Goal: Check status: Check status

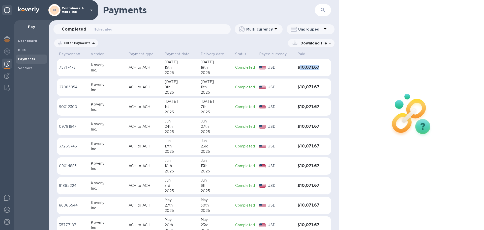
drag, startPoint x: 317, startPoint y: 65, endPoint x: 297, endPoint y: 68, distance: 20.2
click at [298, 68] on td "$10,071.67" at bounding box center [309, 68] width 27 height 18
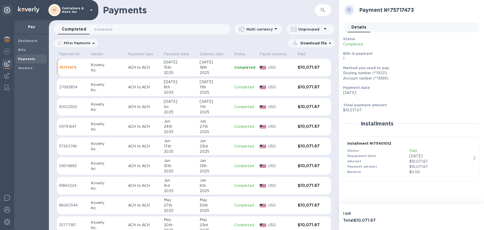
click at [269, 87] on p "USD" at bounding box center [280, 86] width 25 height 5
click at [226, 112] on div "2025" at bounding box center [215, 111] width 30 height 5
click at [218, 131] on div "2025" at bounding box center [215, 131] width 30 height 5
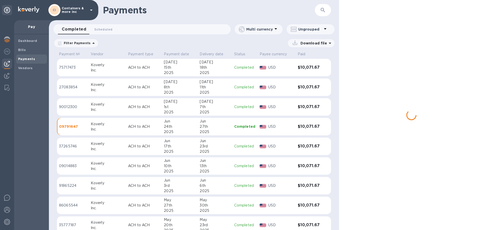
click at [214, 145] on div "23rd" at bounding box center [215, 145] width 30 height 5
click at [216, 172] on div "2025" at bounding box center [215, 170] width 30 height 5
click at [217, 187] on div "6th" at bounding box center [215, 185] width 30 height 5
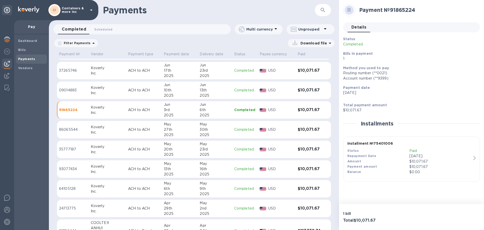
click at [218, 132] on div "30th" at bounding box center [215, 129] width 30 height 5
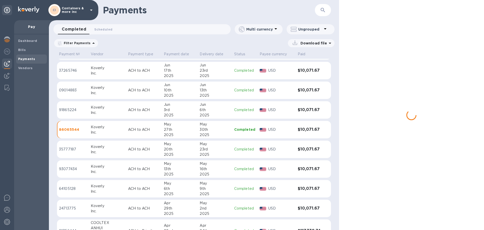
drag, startPoint x: 215, startPoint y: 148, endPoint x: 214, endPoint y: 152, distance: 4.8
click at [215, 149] on div "23rd" at bounding box center [215, 149] width 30 height 5
click at [209, 168] on div "16th" at bounding box center [215, 168] width 30 height 5
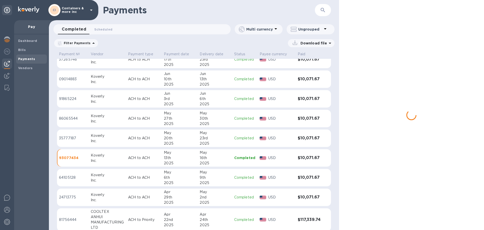
scroll to position [93, 0]
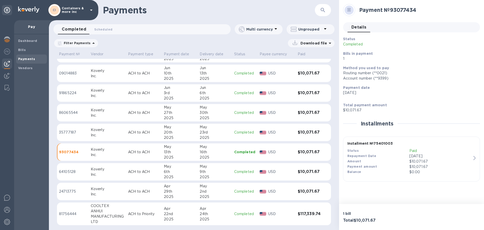
click at [216, 173] on div "9th" at bounding box center [215, 171] width 30 height 5
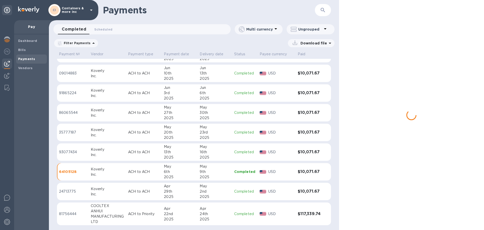
drag, startPoint x: 211, startPoint y: 200, endPoint x: 214, endPoint y: 218, distance: 18.2
click at [211, 200] on table "Payment № Vendor Payment type Payment date Delivery date Status Payee currency …" at bounding box center [194, 93] width 274 height 272
click at [214, 218] on div "2025" at bounding box center [215, 218] width 30 height 5
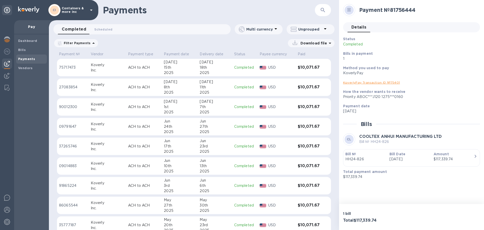
click at [82, 11] on p "Containers & more inc" at bounding box center [74, 10] width 25 height 7
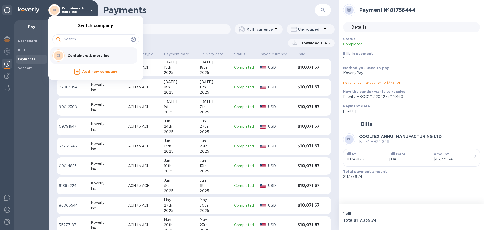
drag, startPoint x: 154, startPoint y: 9, endPoint x: 106, endPoint y: 9, distance: 47.4
click at [106, 9] on div at bounding box center [242, 115] width 484 height 230
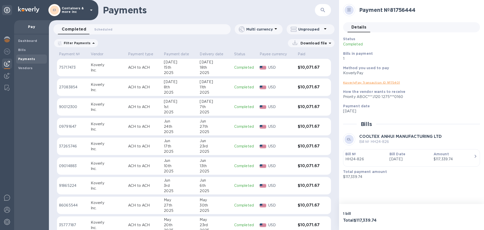
click at [107, 11] on div "Switch company CI Containers & more inc Add new company" at bounding box center [242, 115] width 484 height 230
